Goal: Browse casually: Explore the website without a specific task or goal

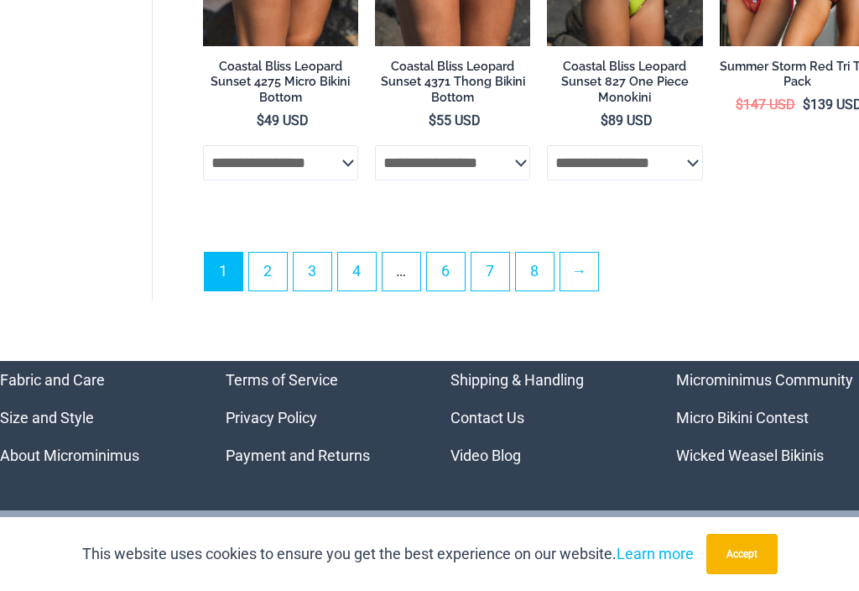
scroll to position [4405, 0]
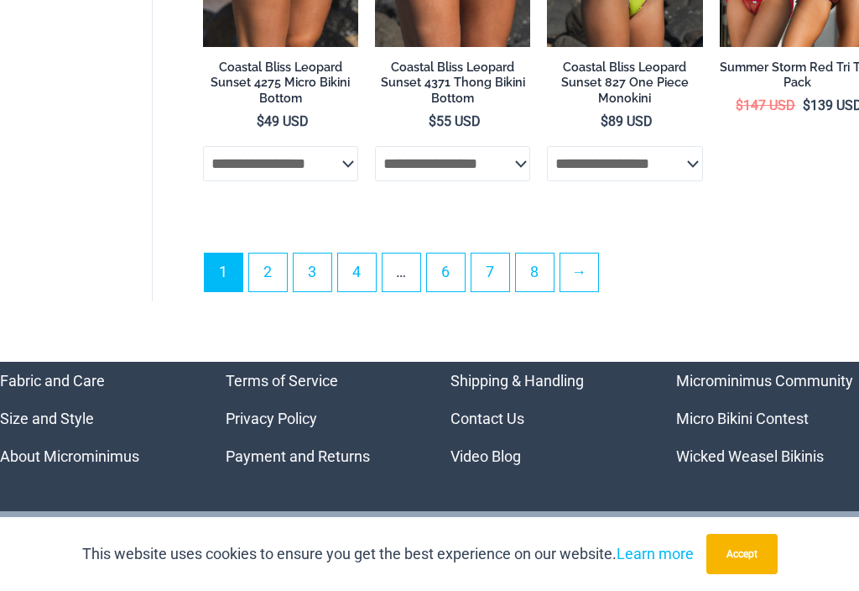
click at [760, 372] on link "Microminimus Community" at bounding box center [764, 381] width 177 height 18
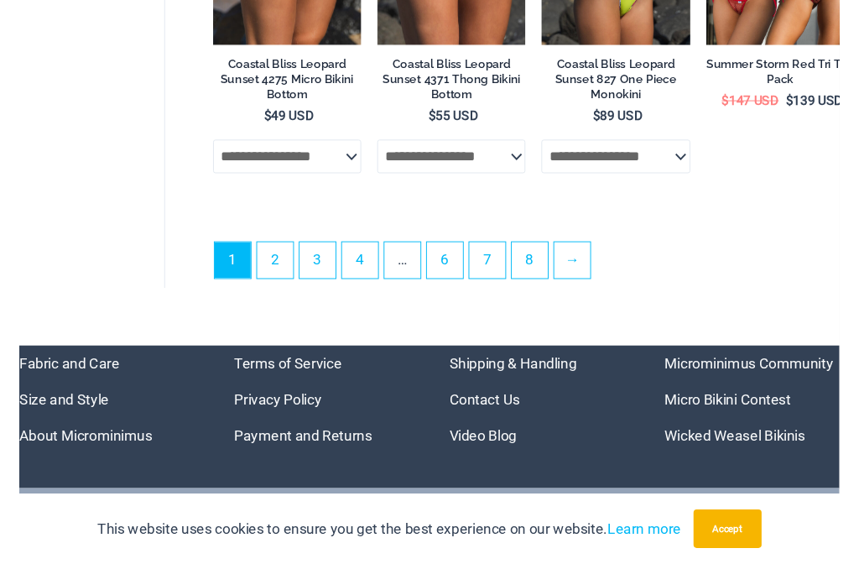
scroll to position [4405, 0]
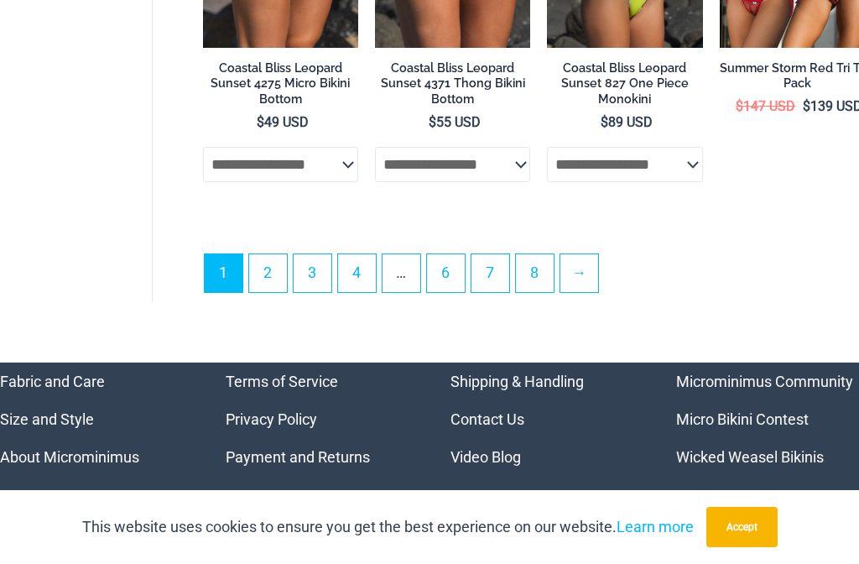
click at [752, 410] on link "Micro Bikini Contest" at bounding box center [742, 419] width 133 height 18
click at [726, 448] on link "Wicked Weasel Bikinis" at bounding box center [750, 457] width 148 height 18
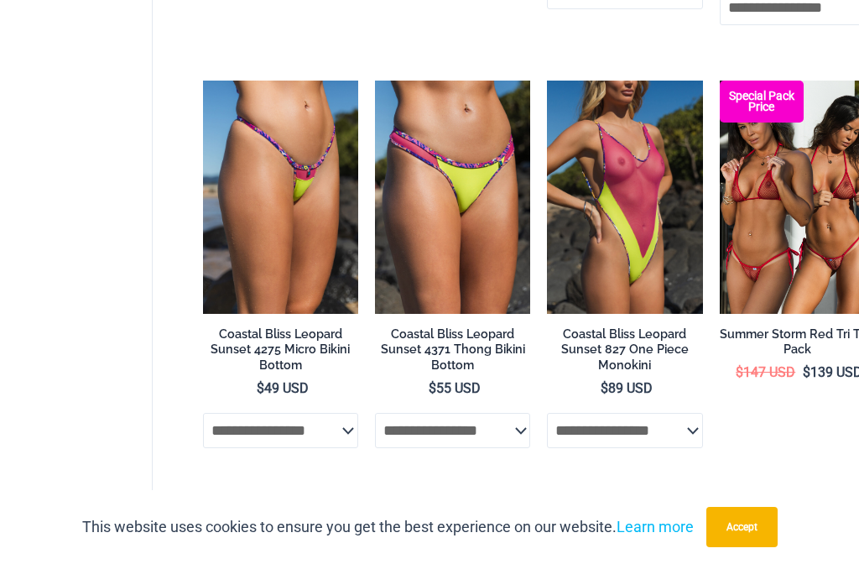
scroll to position [4094, 0]
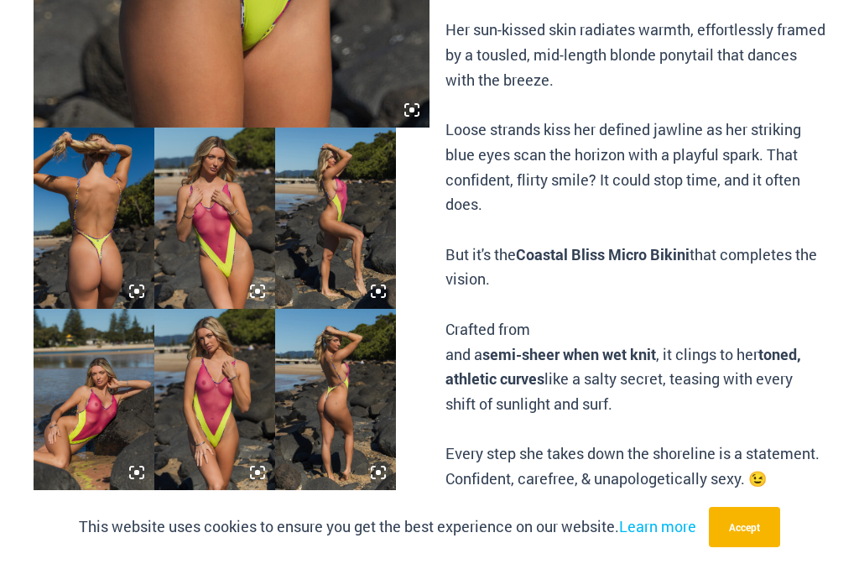
scroll to position [1231, 0]
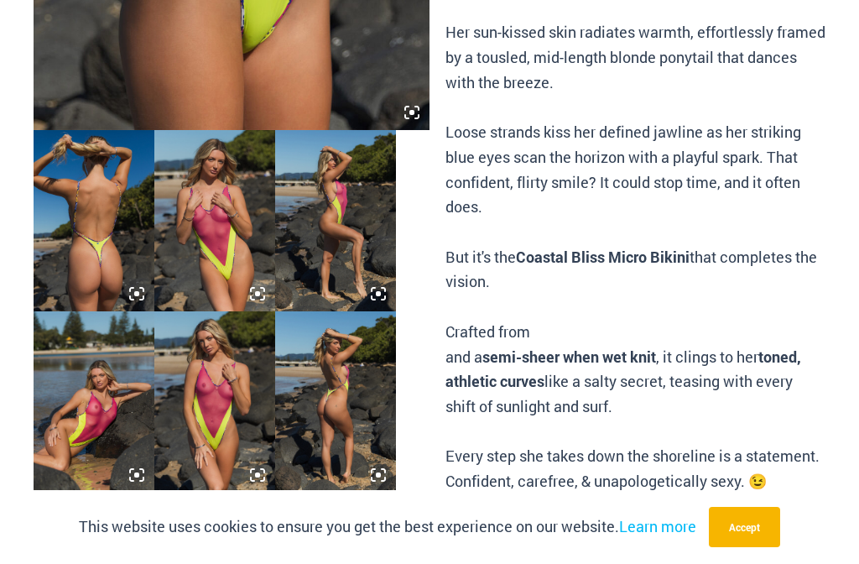
click at [76, 189] on img at bounding box center [94, 220] width 121 height 181
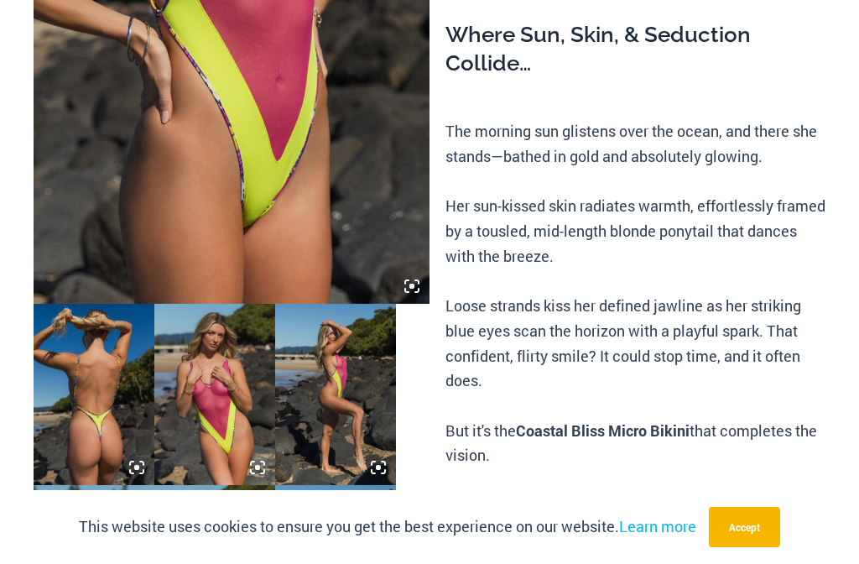
scroll to position [1065, 0]
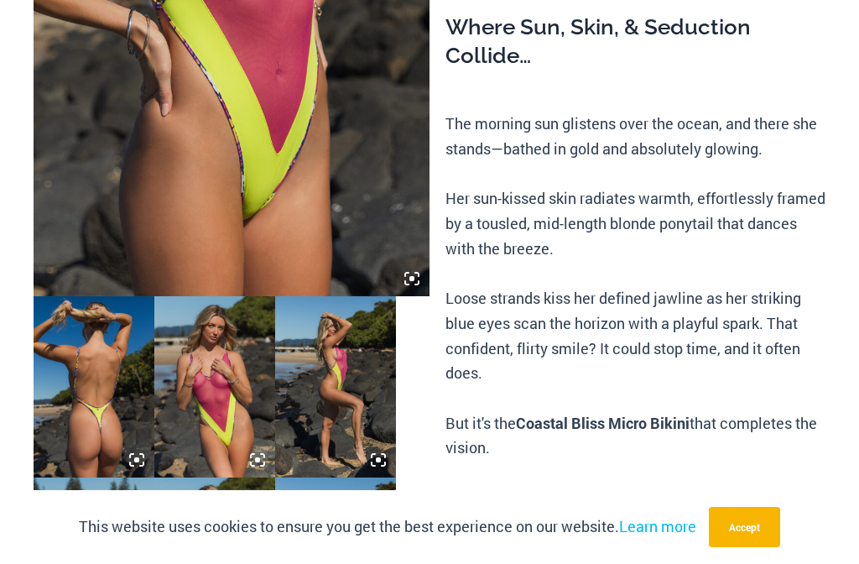
click at [99, 362] on img at bounding box center [94, 386] width 121 height 181
click at [345, 372] on img at bounding box center [335, 386] width 121 height 181
click at [122, 424] on img at bounding box center [94, 386] width 121 height 181
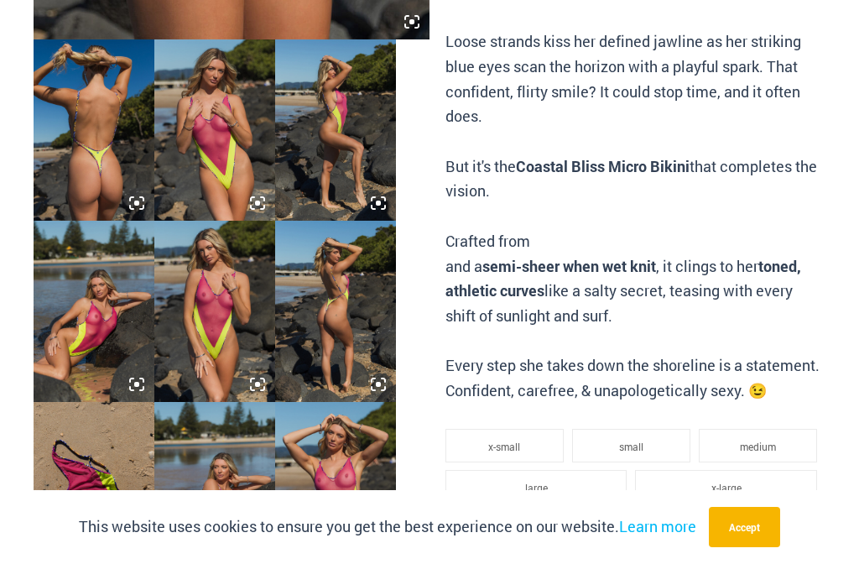
scroll to position [1361, 0]
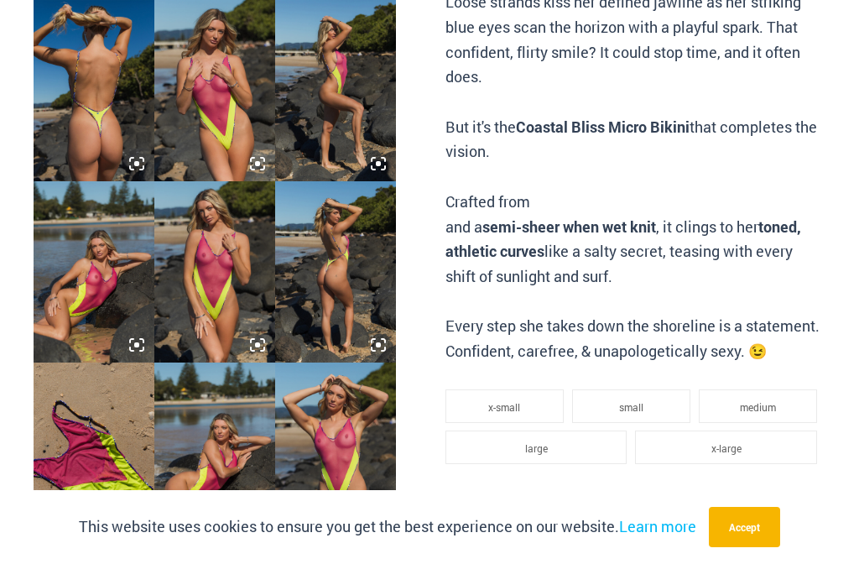
click at [384, 520] on icon at bounding box center [383, 521] width 3 height 3
click at [353, 432] on img at bounding box center [335, 452] width 121 height 181
click at [352, 425] on img at bounding box center [335, 452] width 121 height 181
click at [343, 415] on img at bounding box center [335, 452] width 121 height 181
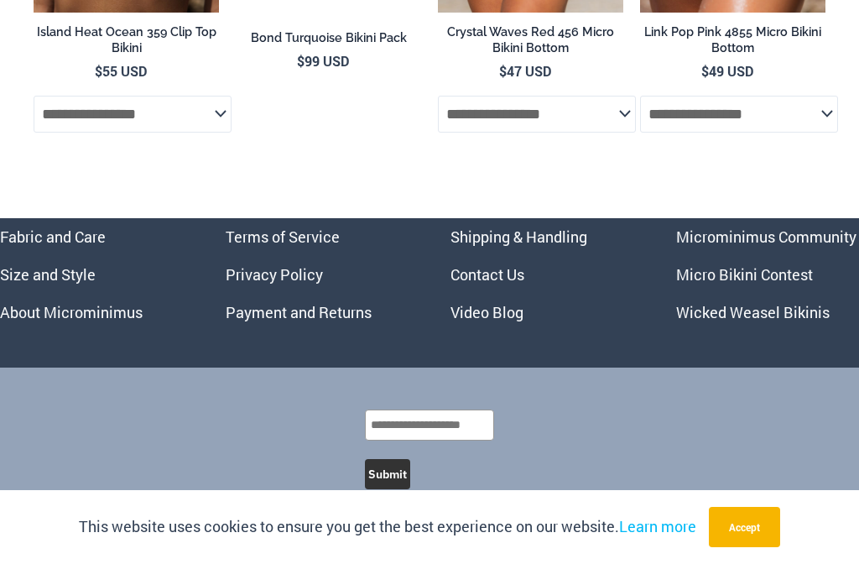
scroll to position [5610, 0]
